Goal: Book appointment/travel/reservation

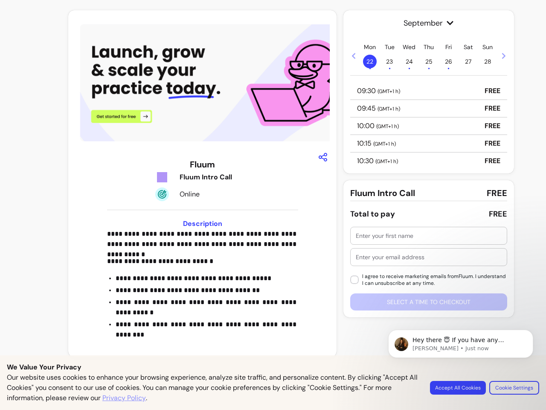
click at [202, 82] on img at bounding box center [228, 82] width 306 height 137
click at [323, 157] on icon "button" at bounding box center [323, 157] width 10 height 10
click at [203, 284] on ul "**********" at bounding box center [202, 306] width 191 height 67
click at [429, 23] on span "September" at bounding box center [428, 23] width 157 height 12
click at [354, 55] on icon at bounding box center [353, 56] width 3 height 6
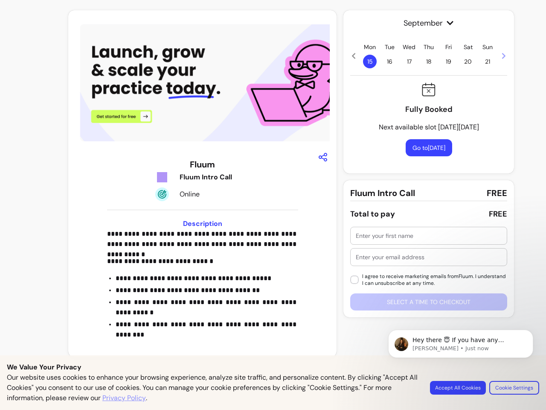
click at [370, 61] on span "15" at bounding box center [370, 62] width 14 height 14
click at [390, 61] on span "16" at bounding box center [390, 62] width 14 height 14
click at [409, 61] on span "17" at bounding box center [410, 62] width 14 height 14
click at [429, 61] on span "18" at bounding box center [429, 62] width 14 height 14
click at [449, 61] on span "19" at bounding box center [449, 62] width 14 height 14
